Goal: Task Accomplishment & Management: Manage account settings

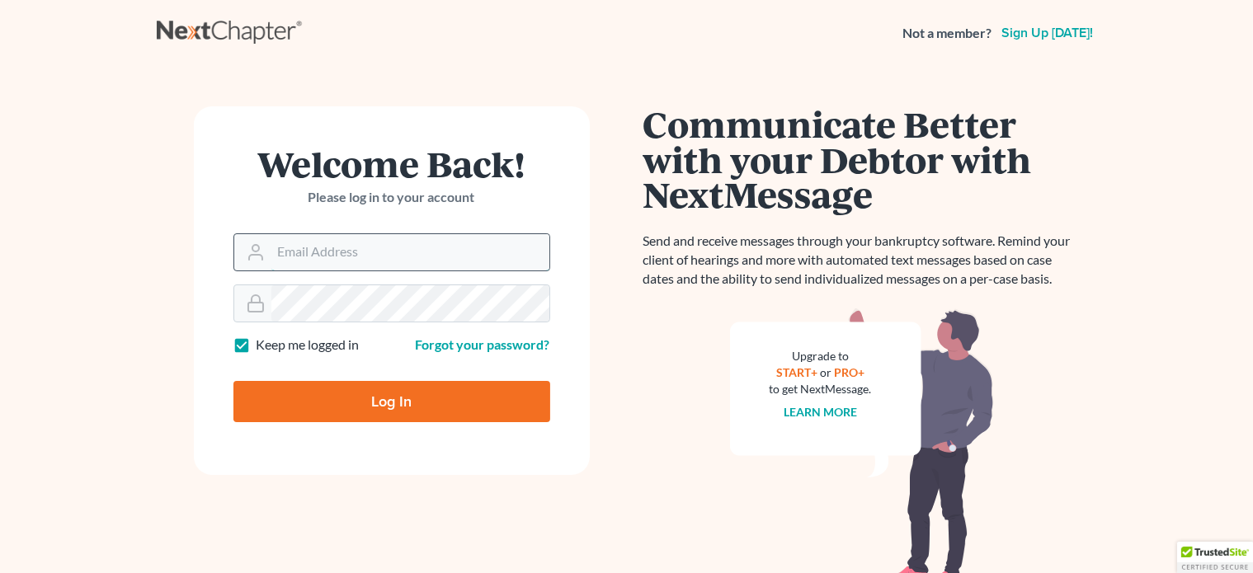
click at [516, 249] on input "Email Address" at bounding box center [410, 252] width 278 height 36
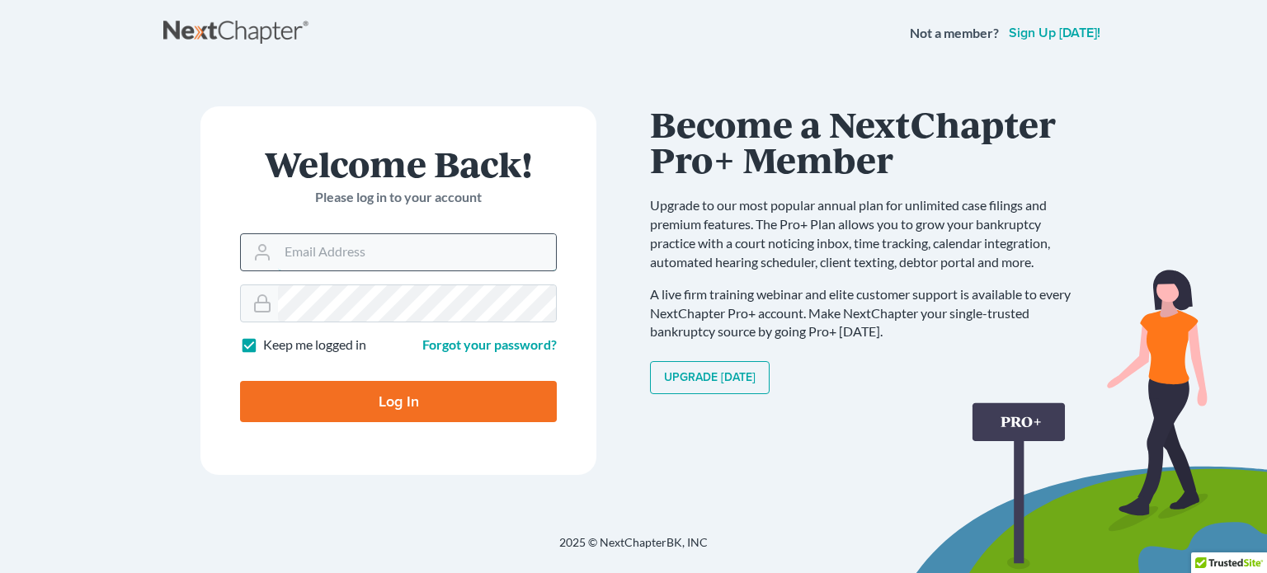
click at [433, 254] on input "Email Address" at bounding box center [417, 252] width 278 height 36
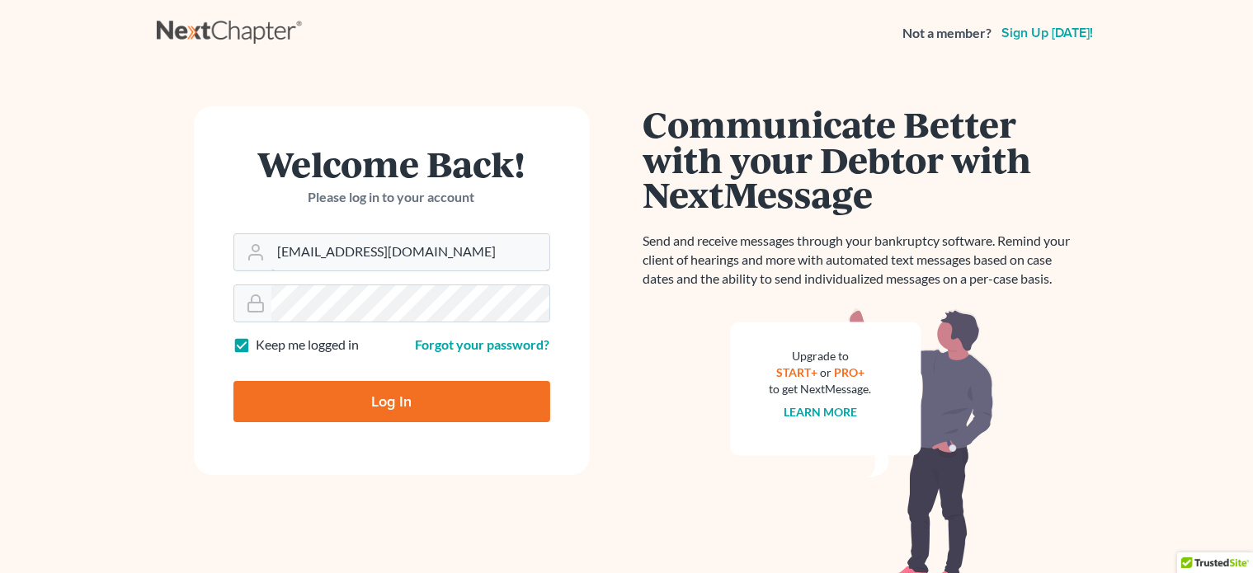
type input "[EMAIL_ADDRESS][DOMAIN_NAME]"
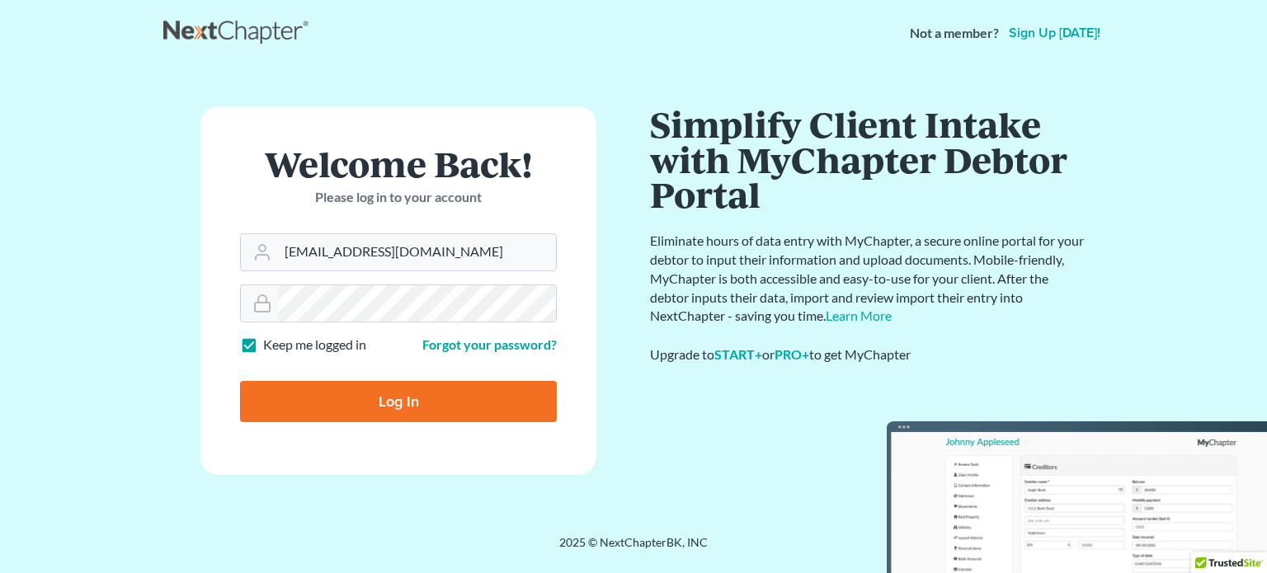
click at [379, 410] on input "Log In" at bounding box center [398, 401] width 317 height 41
type input "Thinking..."
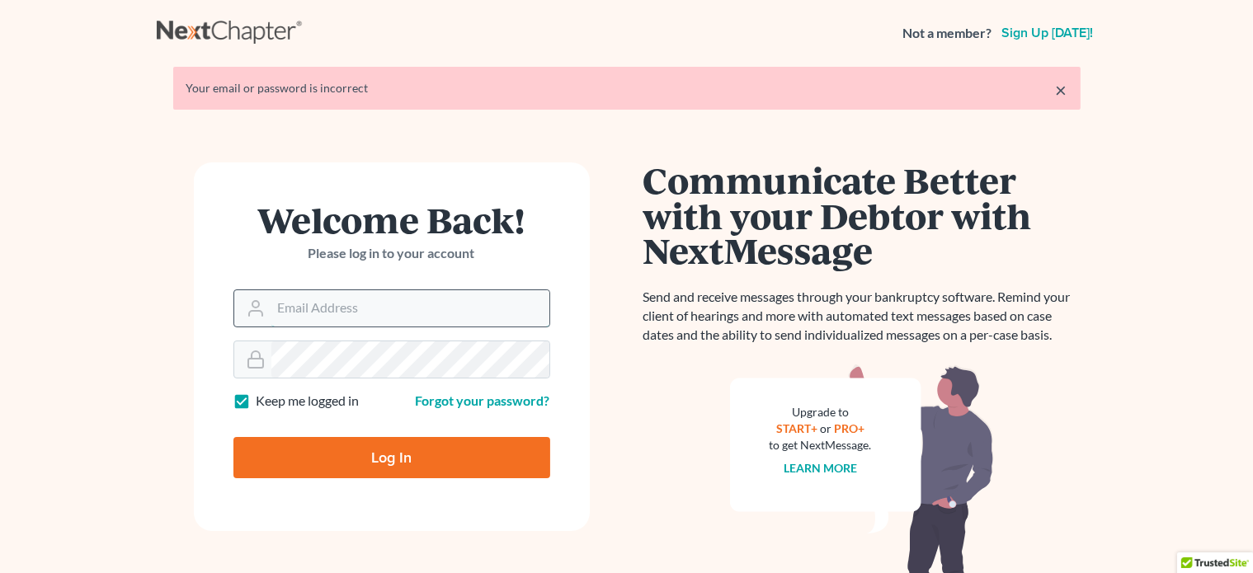
click at [425, 310] on input "Email Address" at bounding box center [410, 308] width 278 height 36
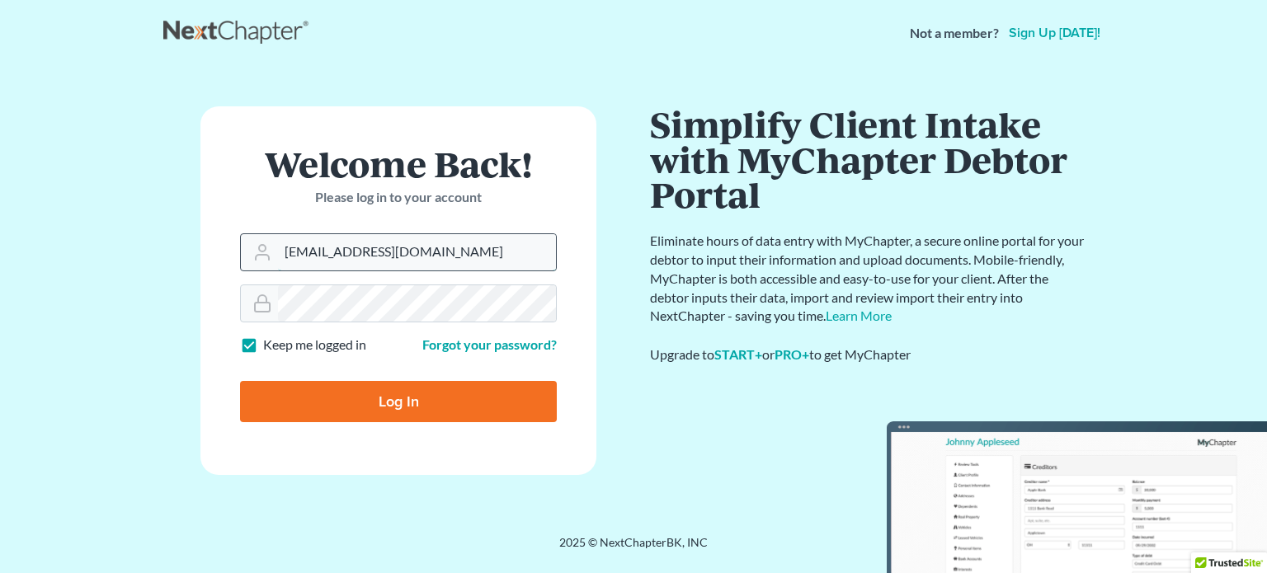
type input "ygarcia@wedefend.net"
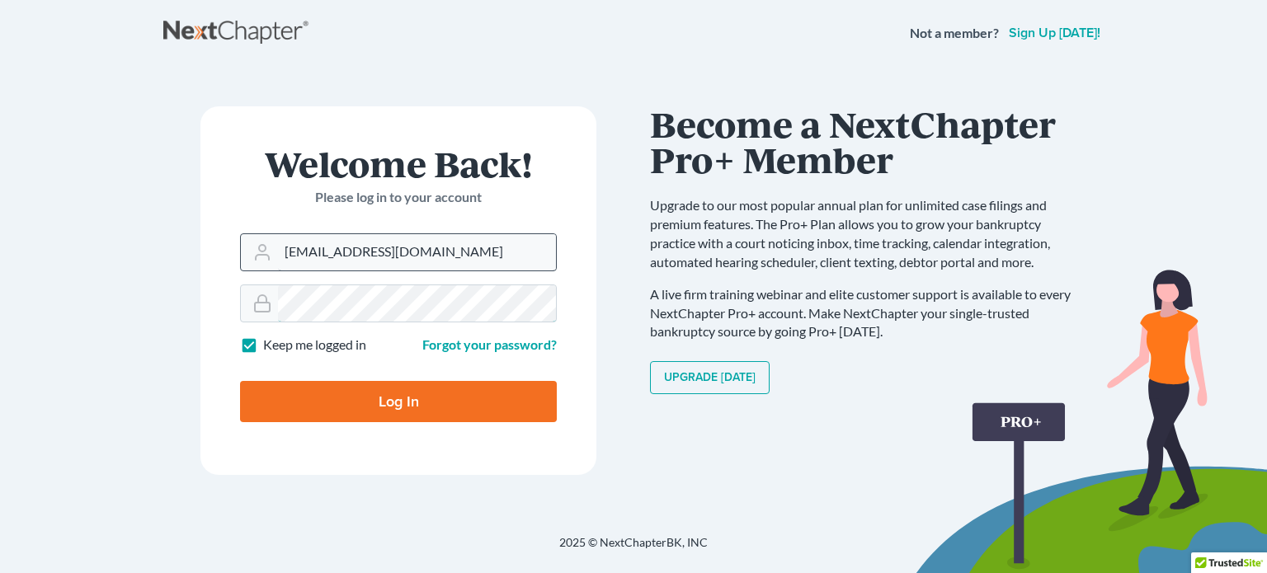
click at [240, 381] on input "Log In" at bounding box center [398, 401] width 317 height 41
type input "Thinking..."
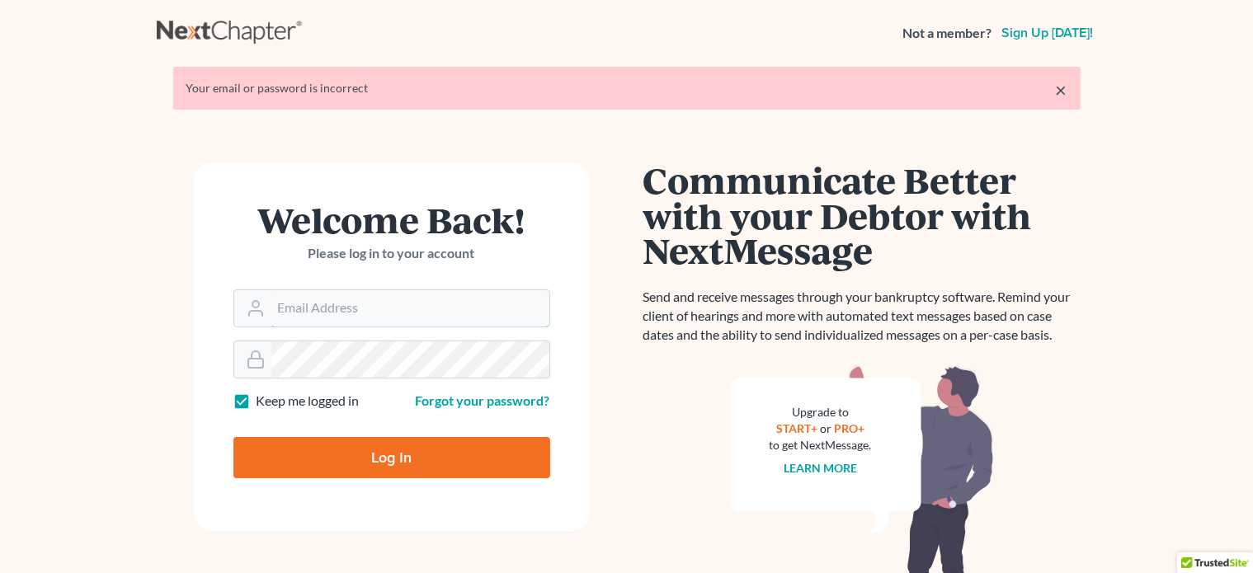
click at [425, 310] on input "Email Address" at bounding box center [410, 308] width 278 height 36
click at [415, 317] on input "Email Address" at bounding box center [410, 308] width 278 height 36
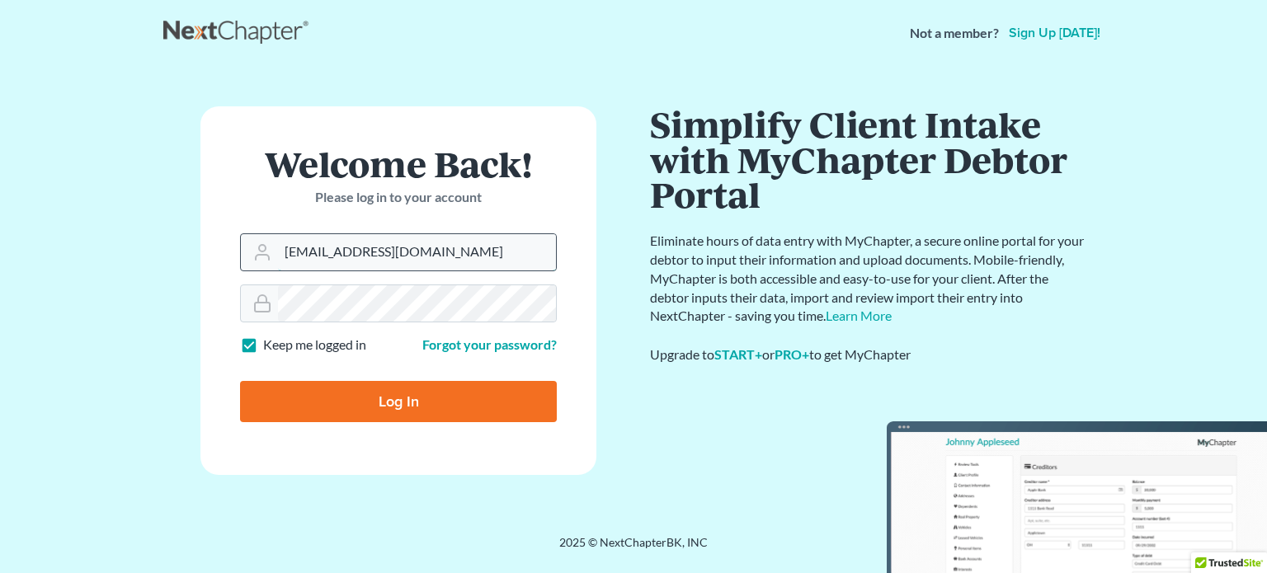
type input "[EMAIL_ADDRESS][DOMAIN_NAME]"
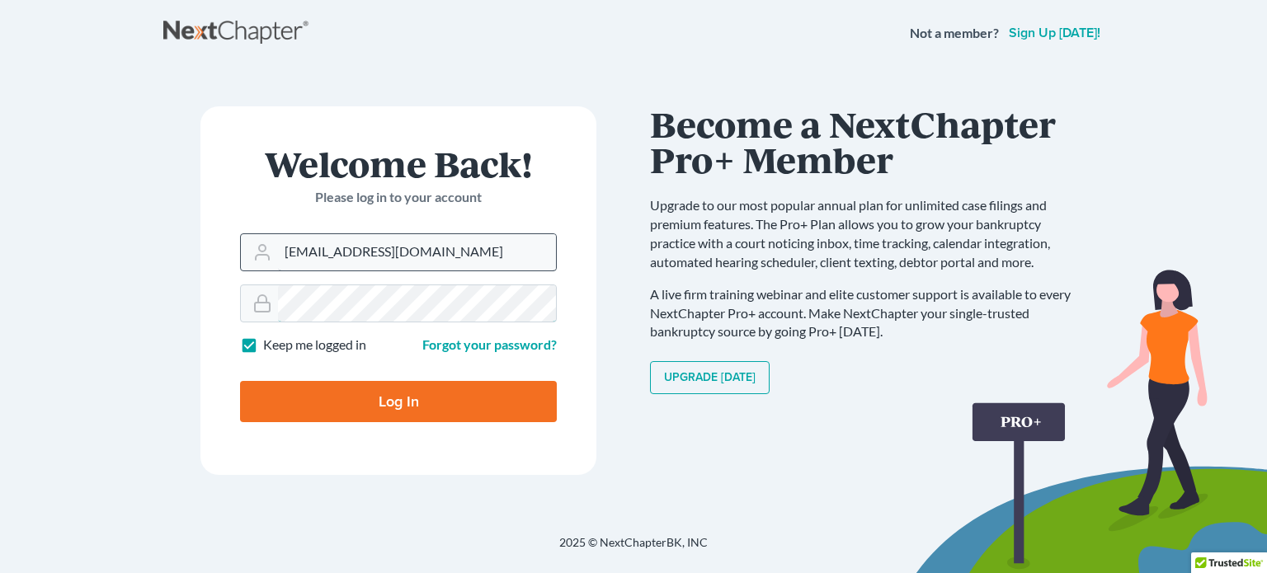
click at [240, 381] on input "Log In" at bounding box center [398, 401] width 317 height 41
type input "Thinking..."
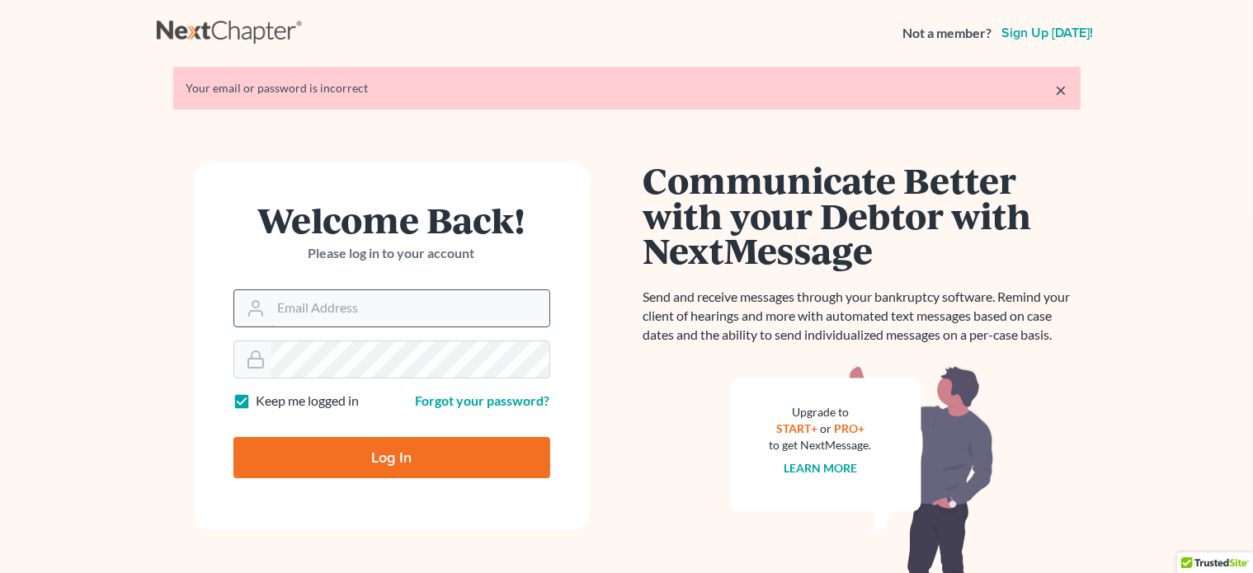
click at [408, 322] on input "Email Address" at bounding box center [410, 308] width 278 height 36
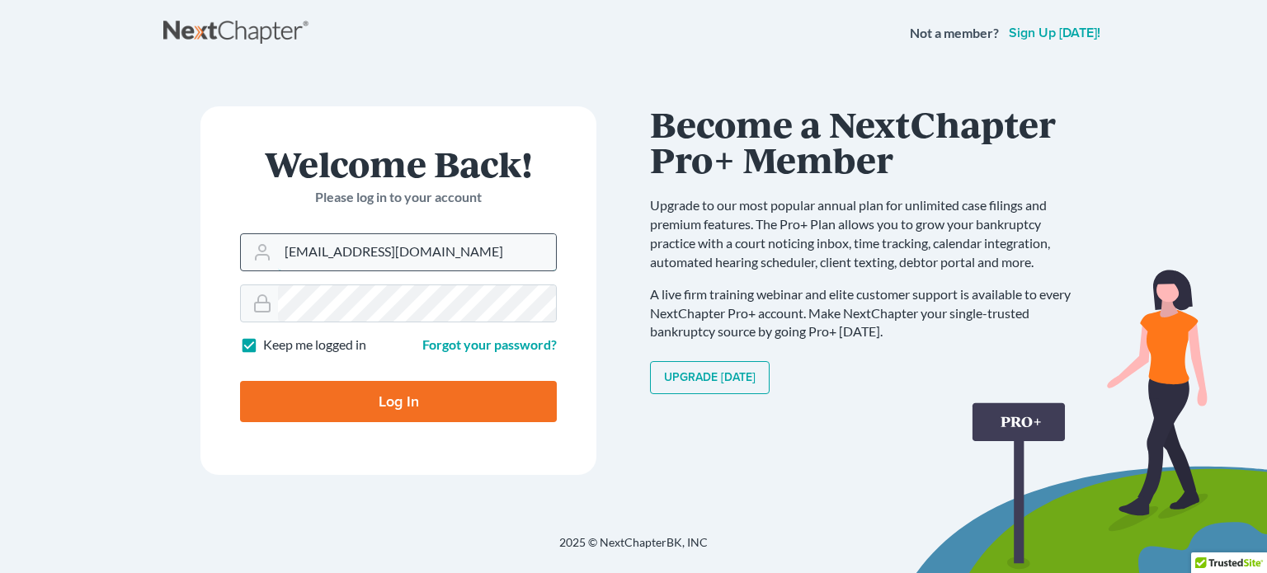
type input "ygarcia@wedefend.net"
click at [240, 381] on input "Log In" at bounding box center [398, 401] width 317 height 41
type input "Thinking..."
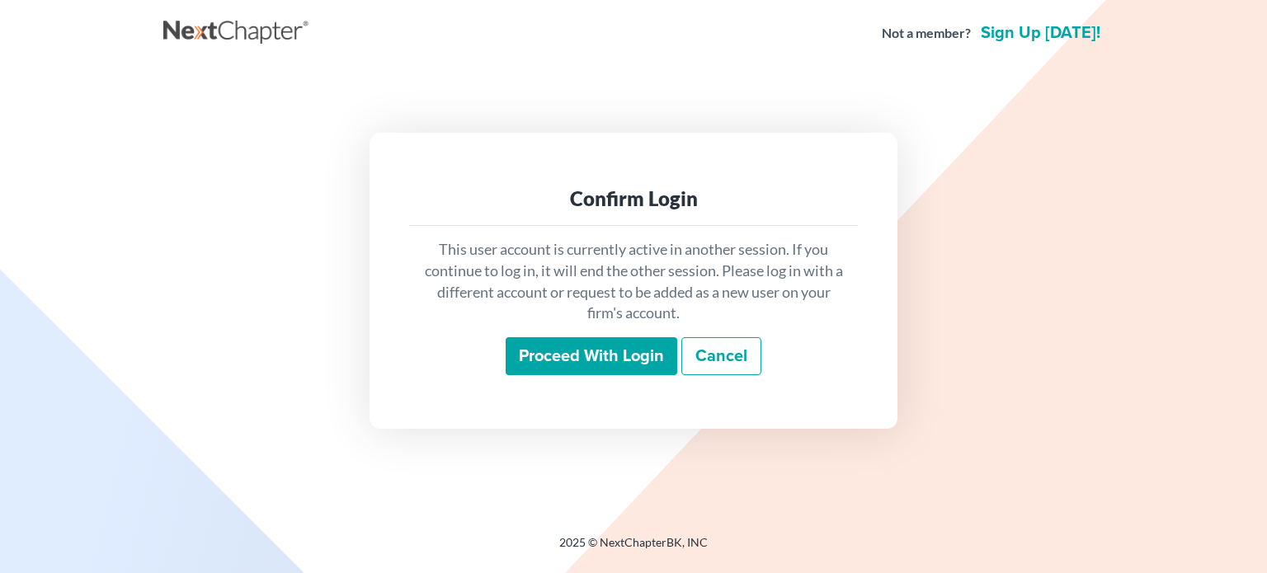
click at [603, 376] on div "This user account is currently active in another session. If you continue to lo…" at bounding box center [633, 307] width 449 height 162
click at [604, 371] on input "Proceed with login" at bounding box center [592, 356] width 172 height 38
